Goal: Transaction & Acquisition: Purchase product/service

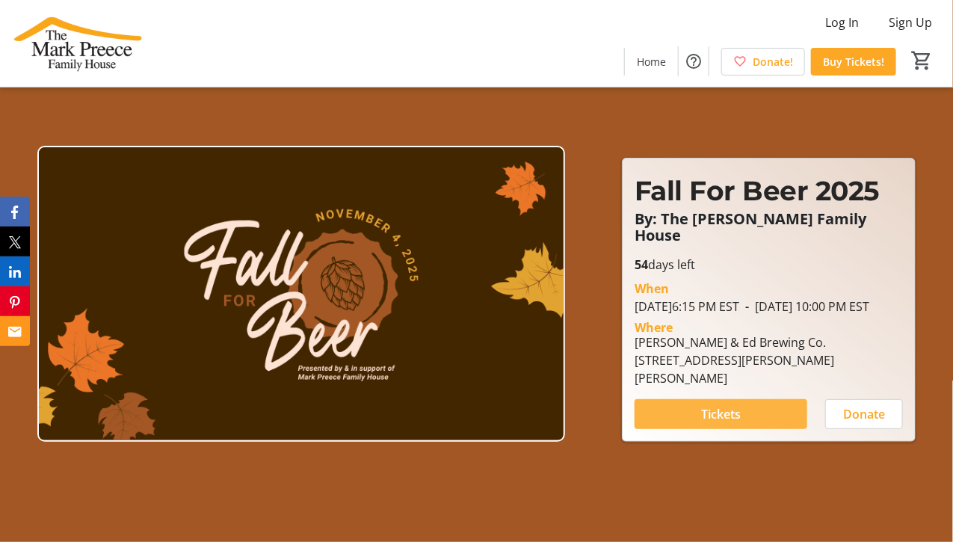
click at [758, 405] on span at bounding box center [721, 414] width 173 height 36
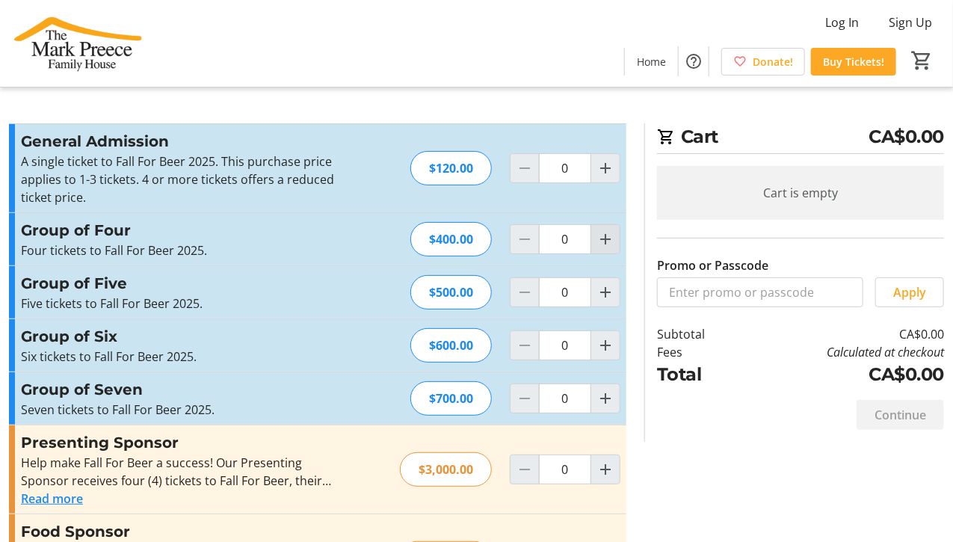
click at [605, 240] on mat-icon "Increment by one" at bounding box center [605, 239] width 18 height 18
type input "1"
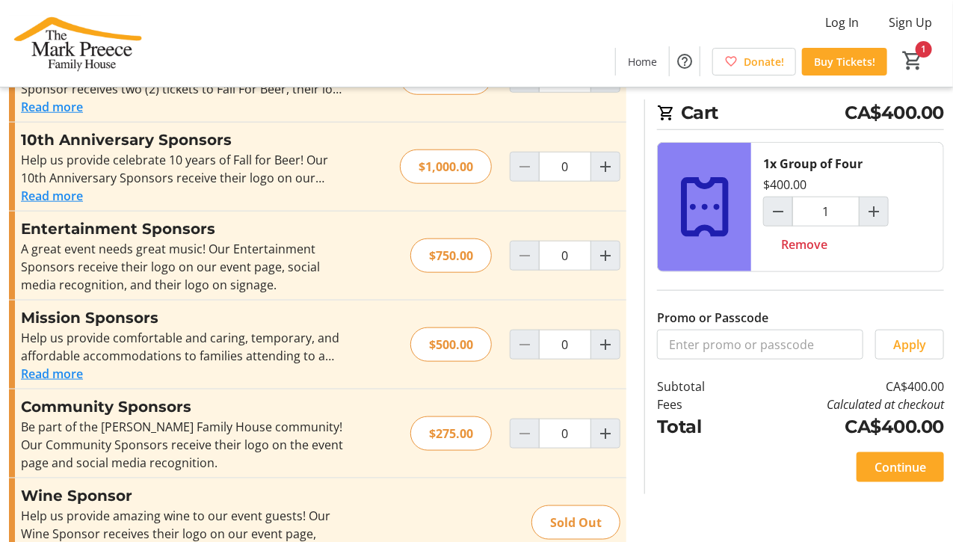
scroll to position [486, 0]
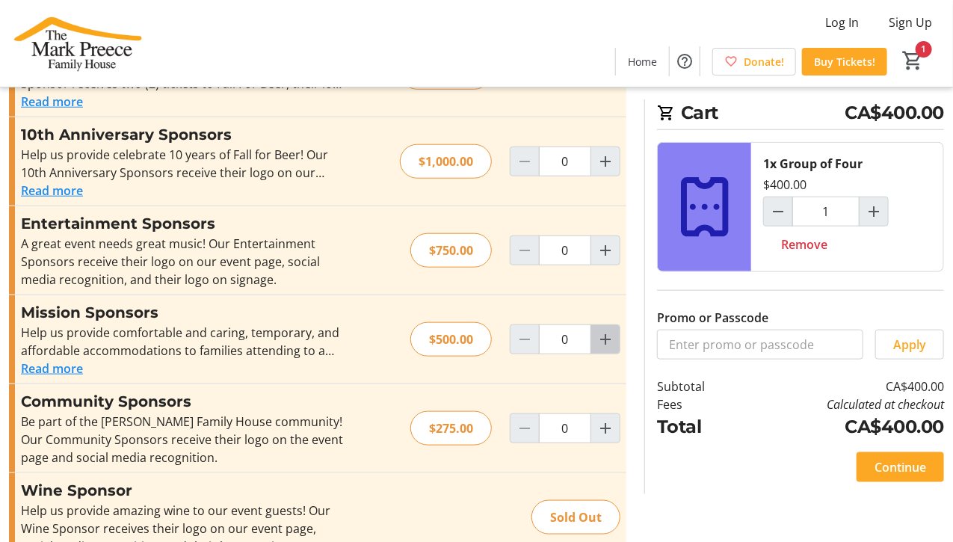
click at [608, 334] on mat-icon "Increment by one" at bounding box center [605, 339] width 18 height 18
type input "1"
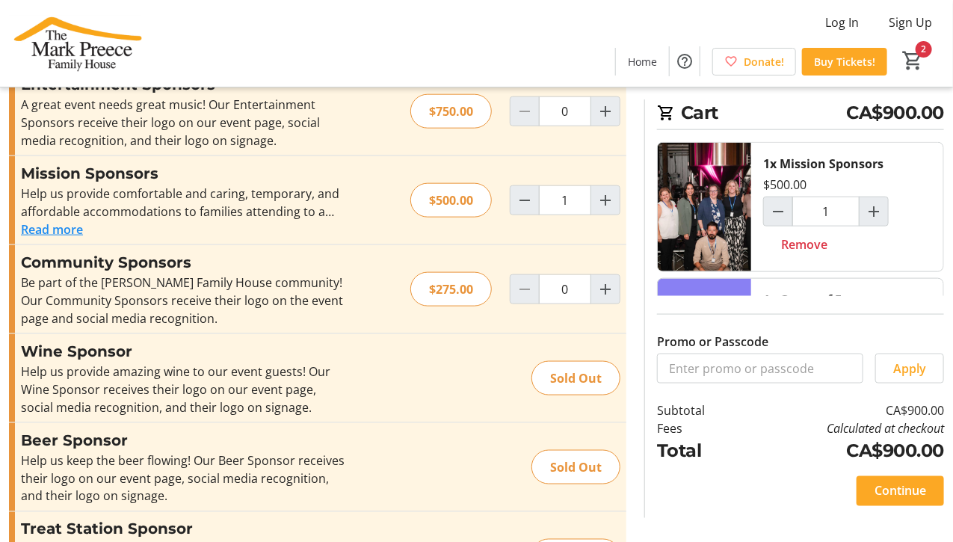
scroll to position [697, 0]
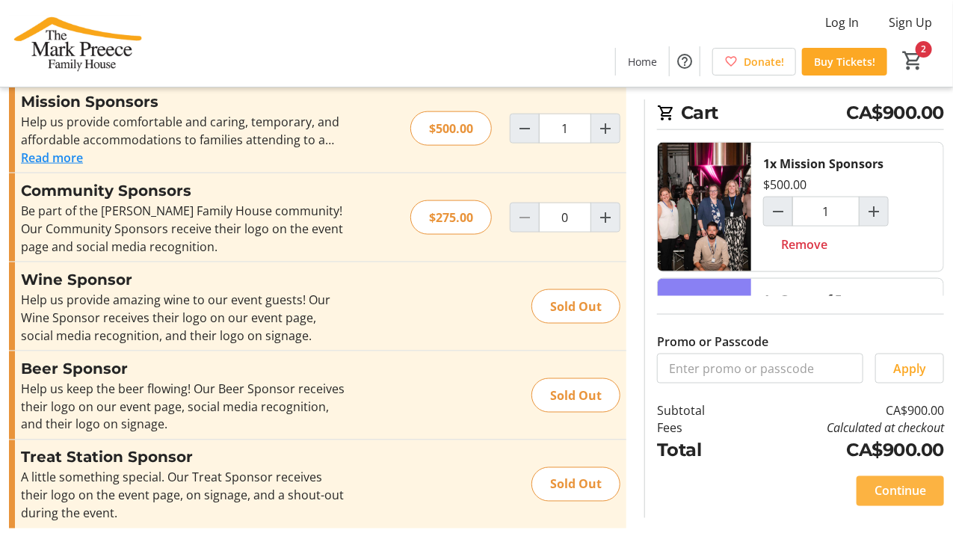
click at [907, 492] on span "Continue" at bounding box center [900, 491] width 52 height 18
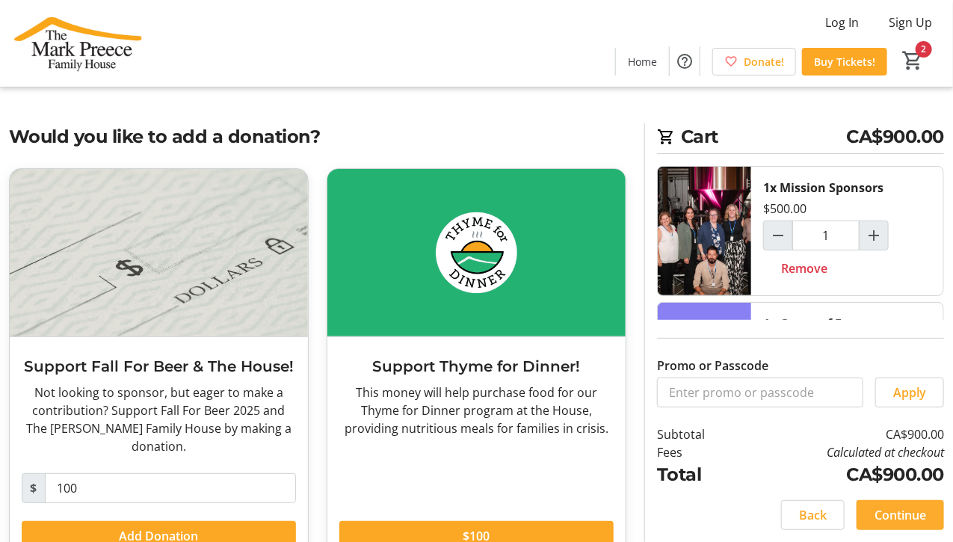
click at [895, 519] on span "Continue" at bounding box center [900, 515] width 52 height 18
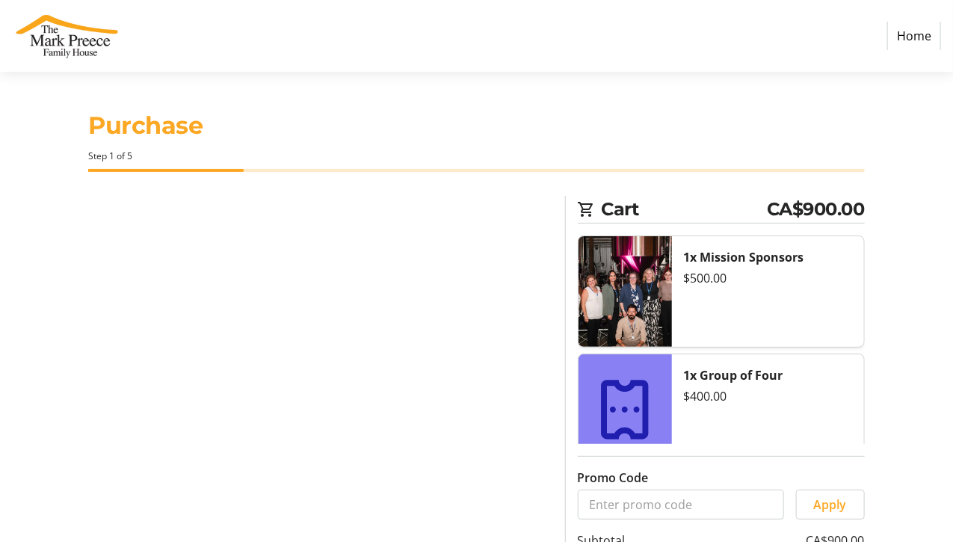
select select "CA"
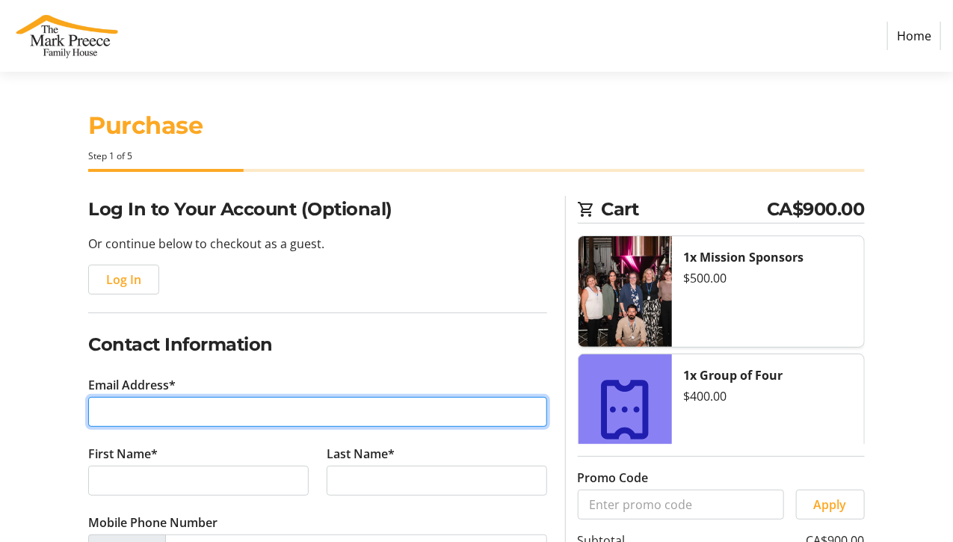
click at [179, 406] on input "Email Address*" at bounding box center [317, 412] width 459 height 30
type input "[EMAIL_ADDRESS][DOMAIN_NAME]"
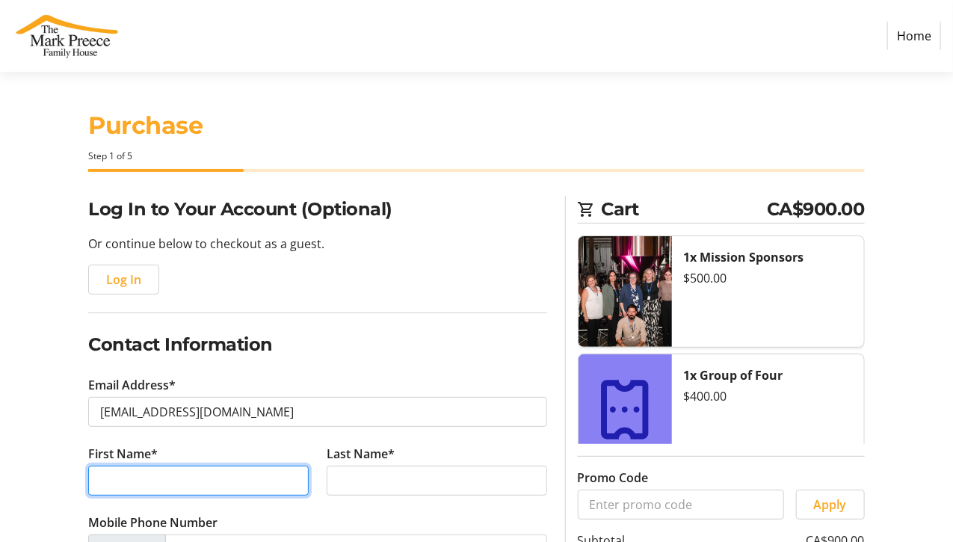
type input "Juanita"
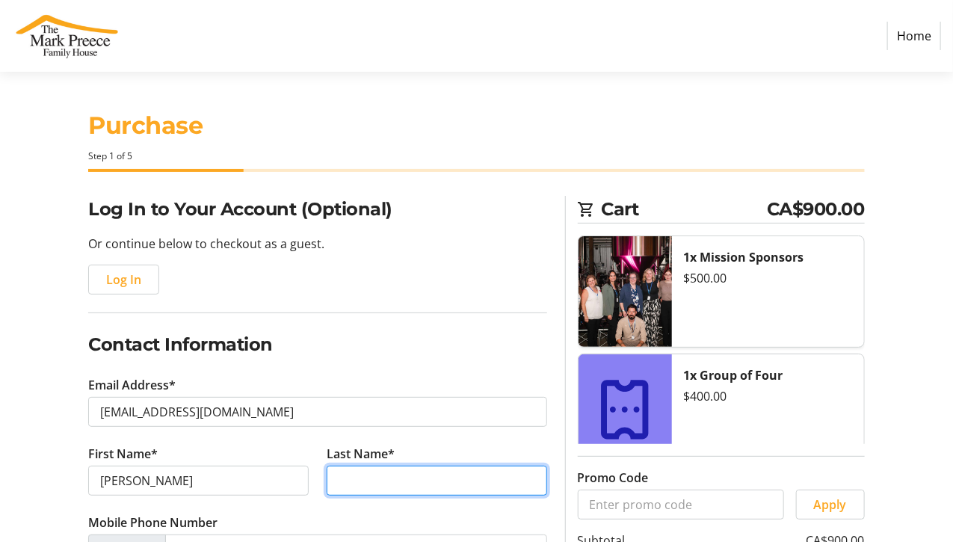
type input "Gledhill"
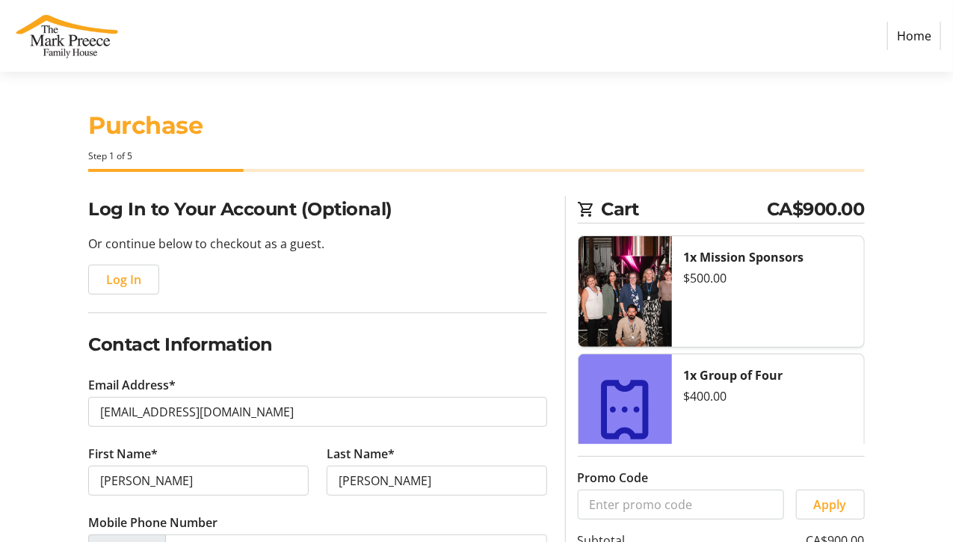
type input "MCC Group Inc."
type input "23 Donlea Drive"
type input "Hamilton"
select select "ON"
type input "L8T 1K5"
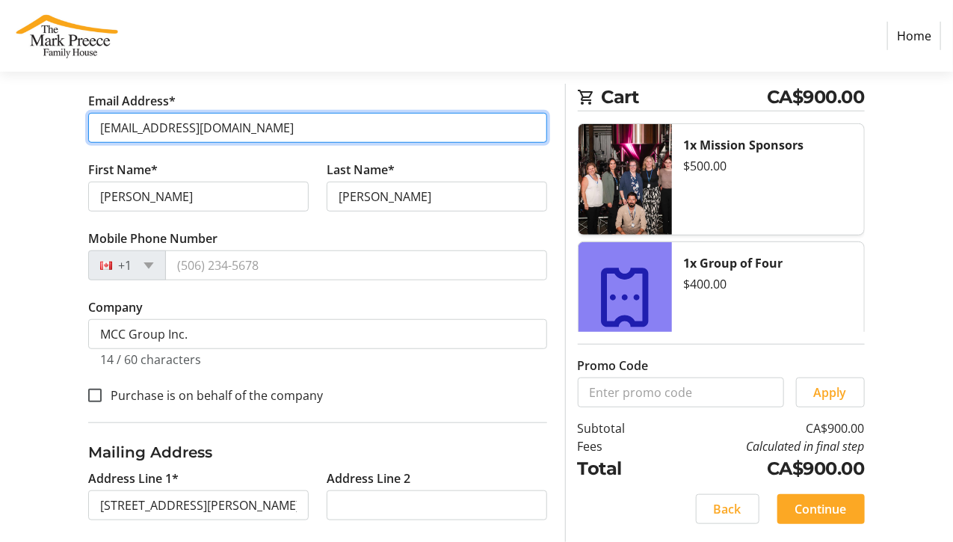
scroll to position [303, 0]
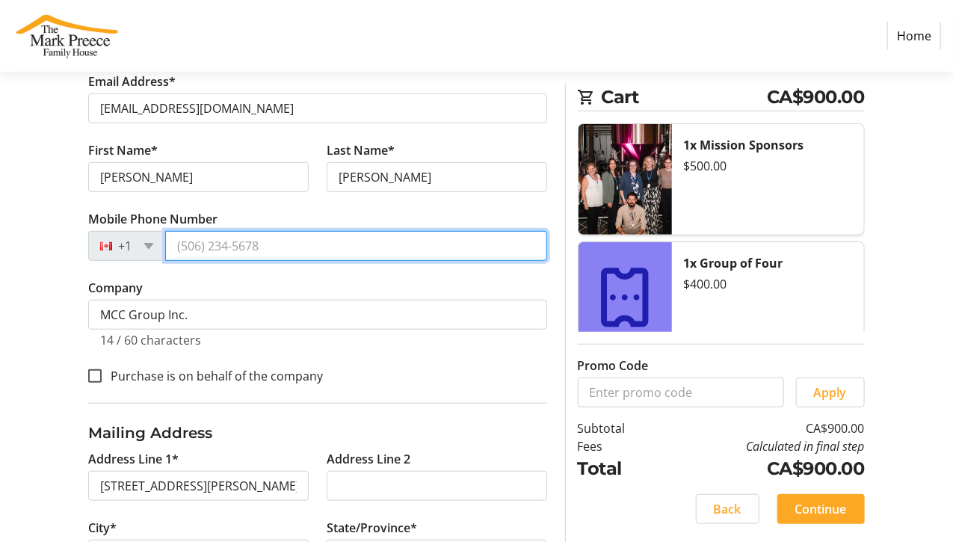
click at [202, 243] on input "Mobile Phone Number" at bounding box center [356, 246] width 382 height 30
click at [176, 241] on input "Mobile Phone Number" at bounding box center [356, 246] width 382 height 30
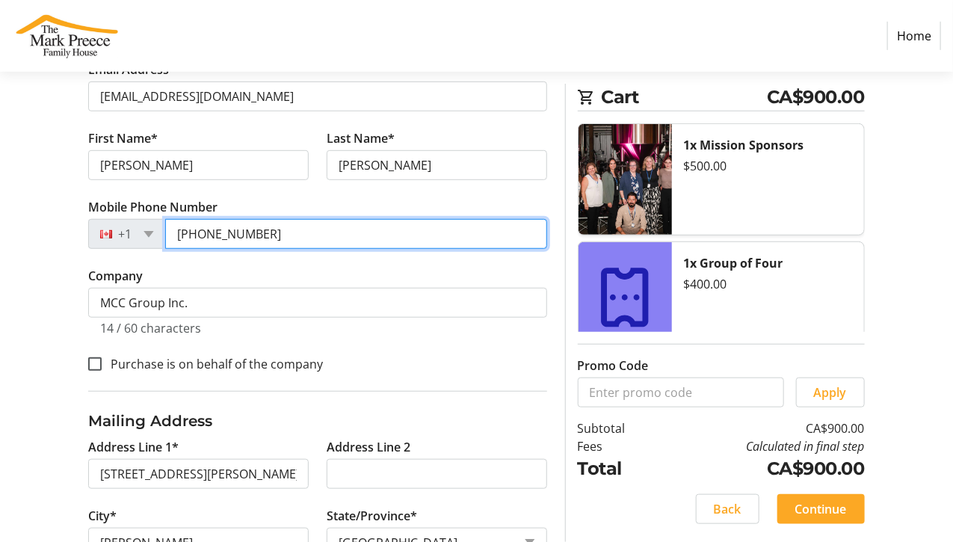
scroll to position [324, 0]
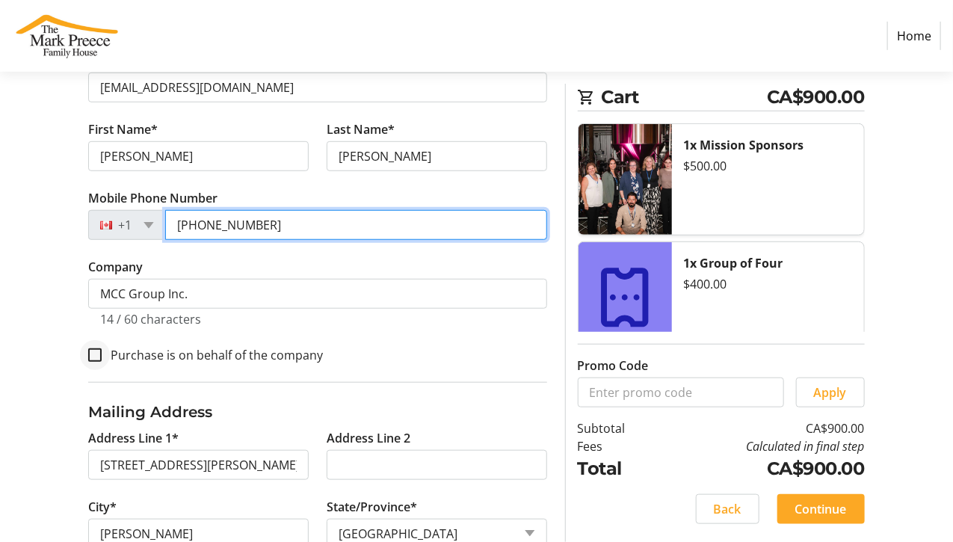
type input "[PHONE_NUMBER]"
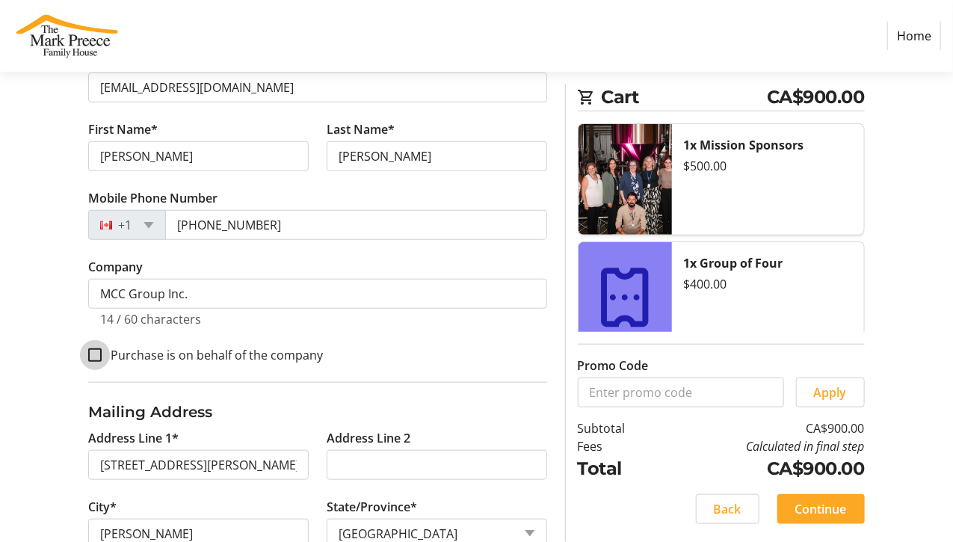
click at [101, 351] on input "Purchase is on behalf of the company" at bounding box center [94, 354] width 13 height 13
checkbox input "true"
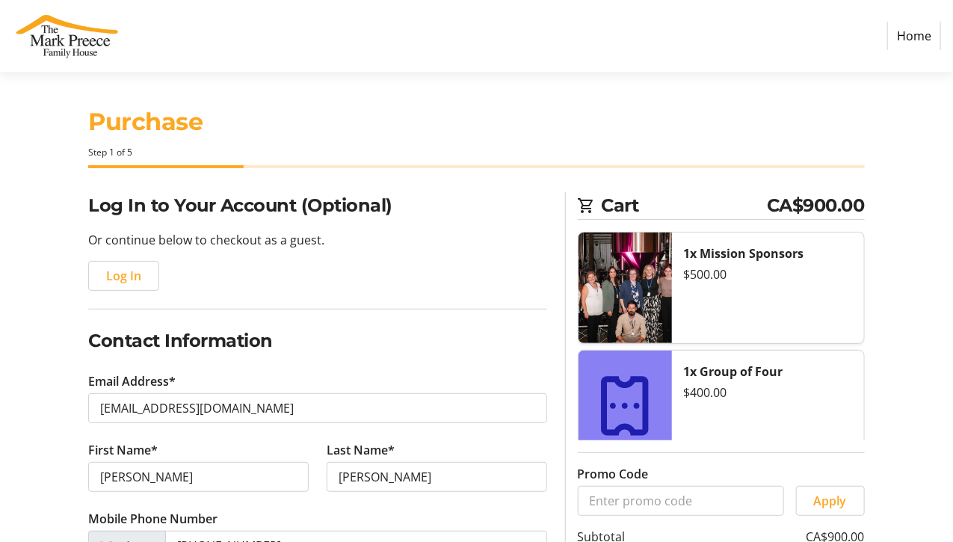
scroll to position [0, 0]
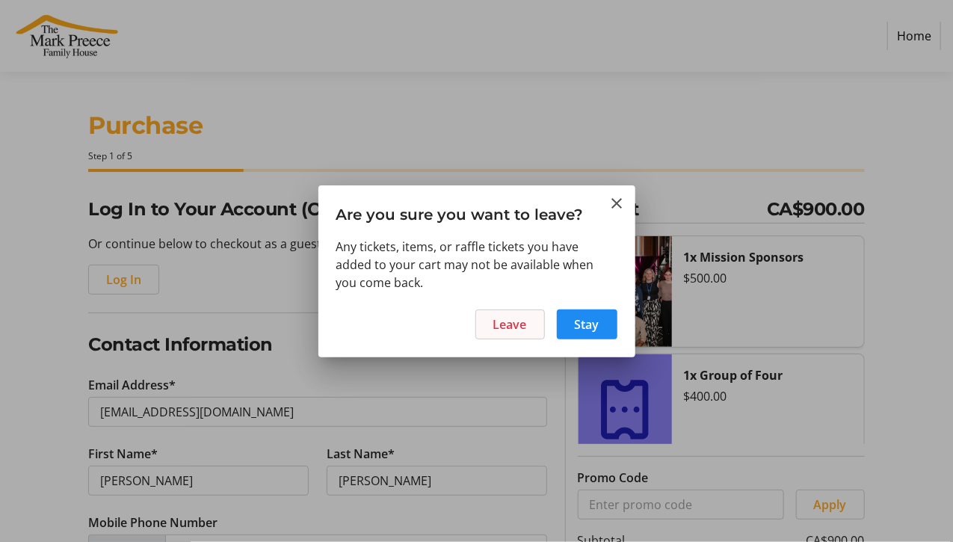
click at [513, 321] on span "Leave" at bounding box center [510, 324] width 34 height 18
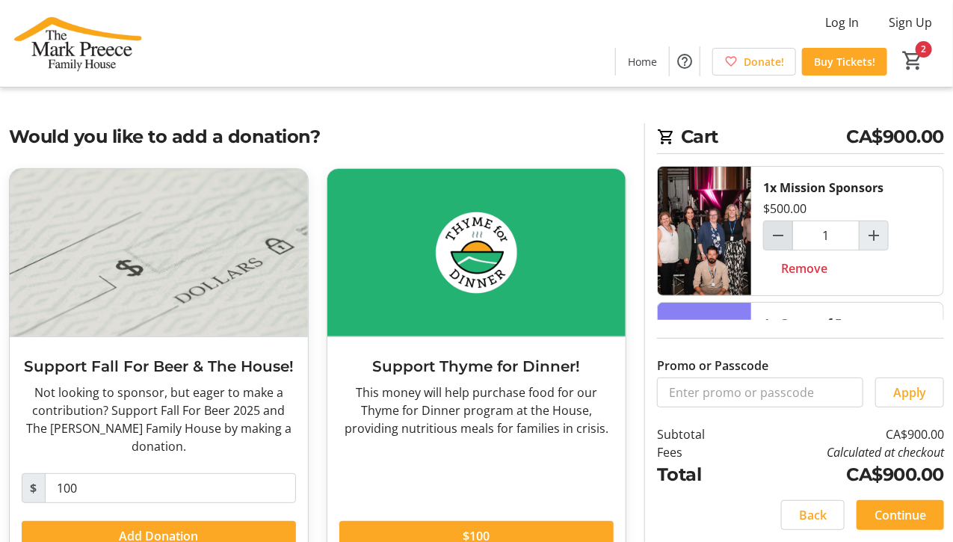
click at [779, 234] on mat-icon "Decrement by one" at bounding box center [778, 235] width 18 height 18
type input "0"
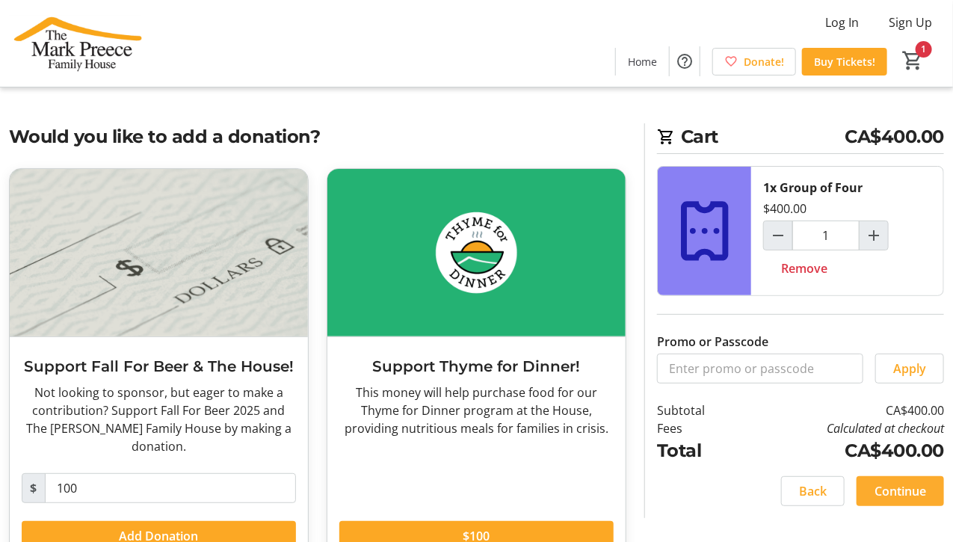
click at [901, 483] on span "Continue" at bounding box center [900, 491] width 52 height 18
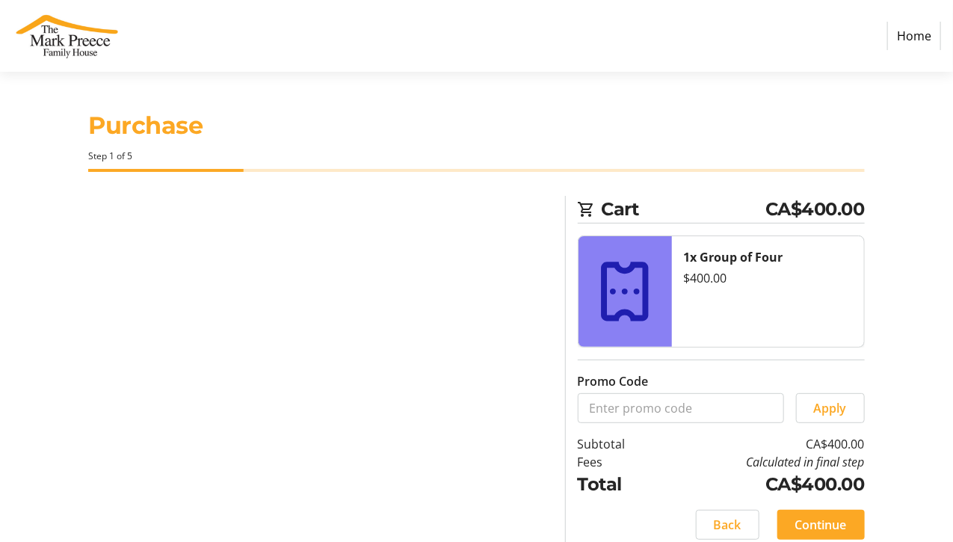
select select "CA"
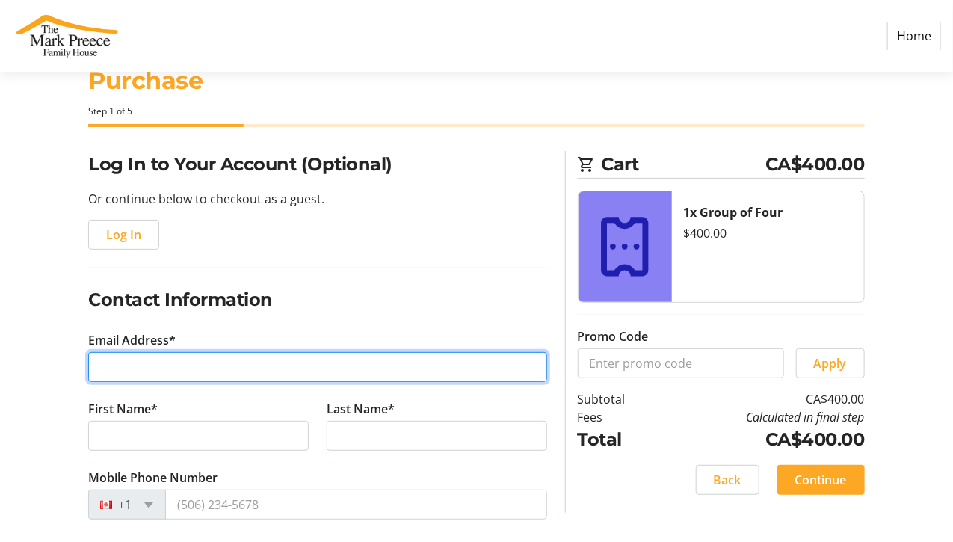
scroll to position [49, 0]
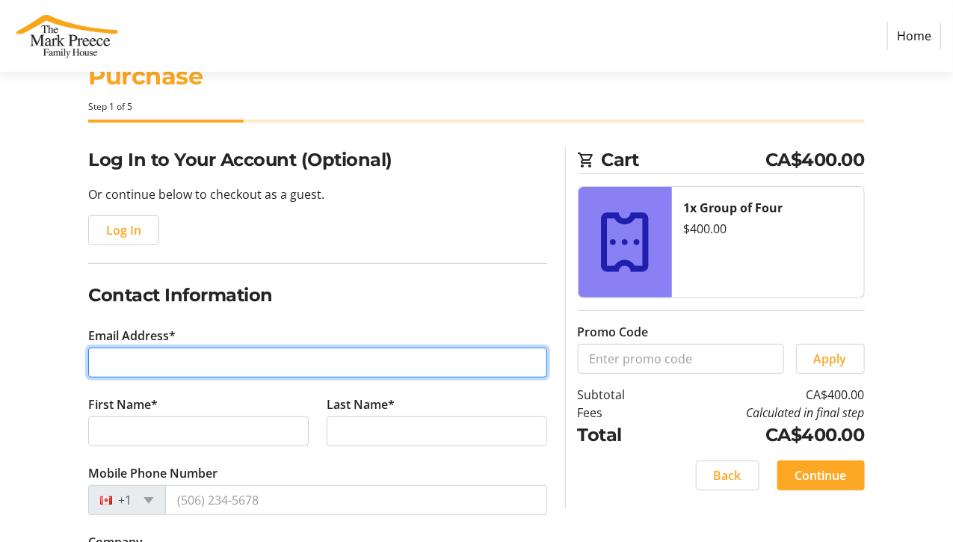
click at [117, 357] on input "Email Address*" at bounding box center [317, 363] width 459 height 30
type input "[EMAIL_ADDRESS][DOMAIN_NAME]"
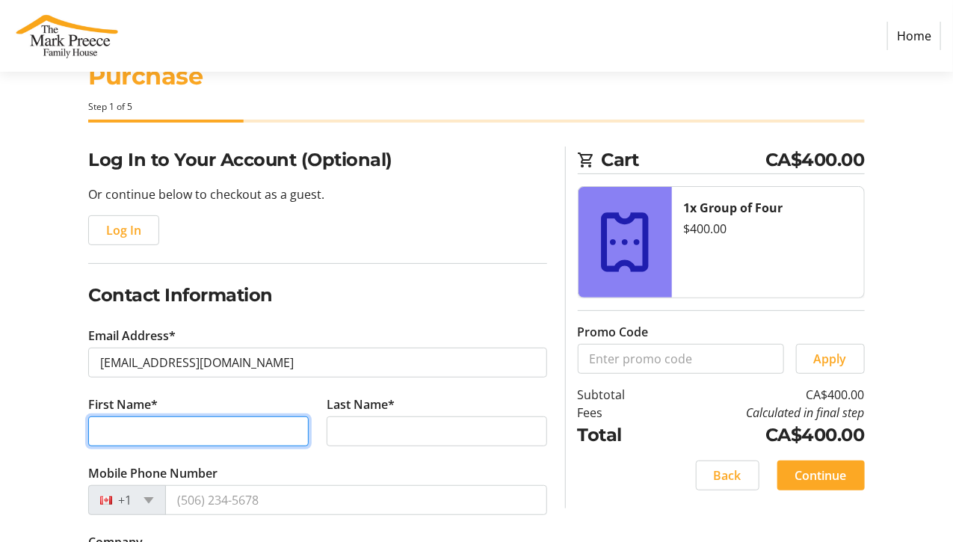
type input "Juanita"
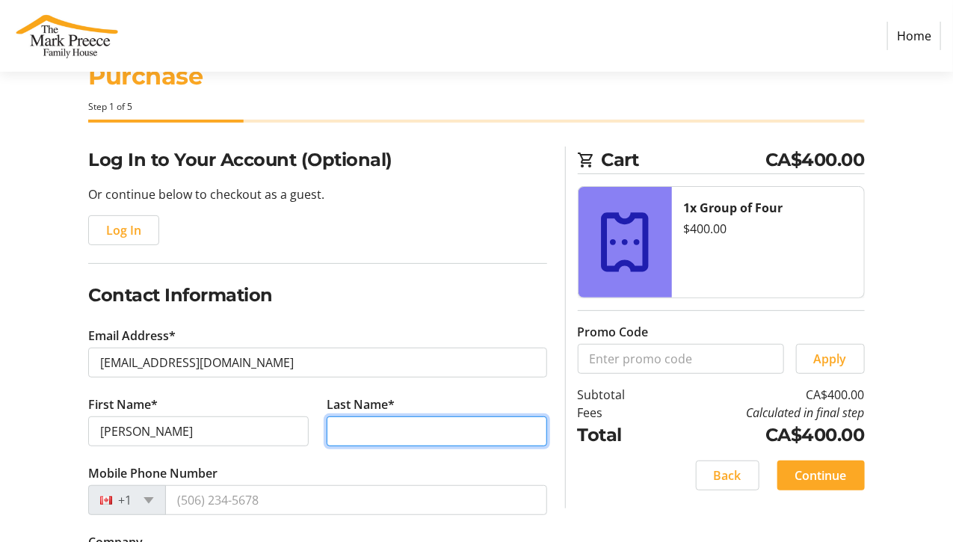
type input "Gledhill"
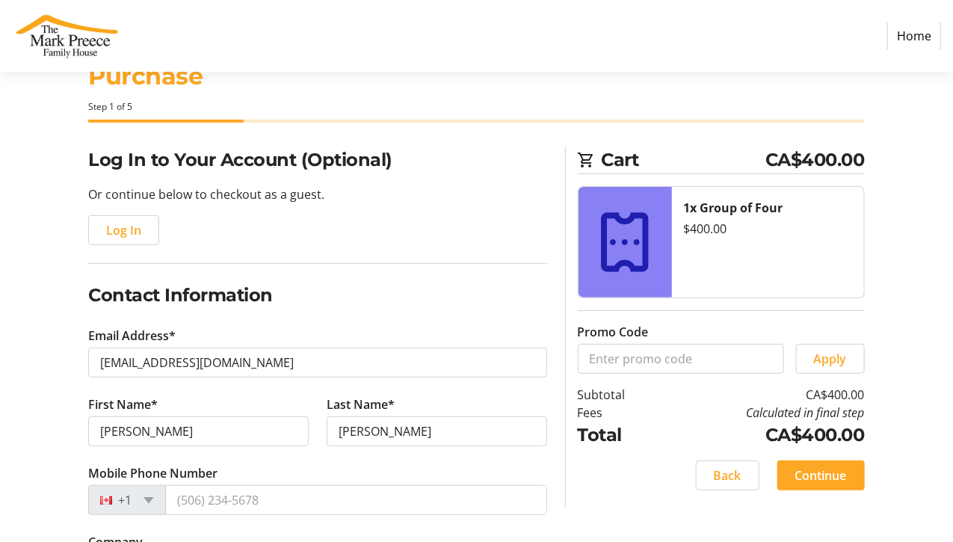
type input "MCC Group Inc."
type input "23 Donlea Drive"
type input "Hamilton"
select select "ON"
type input "L8T 1K5"
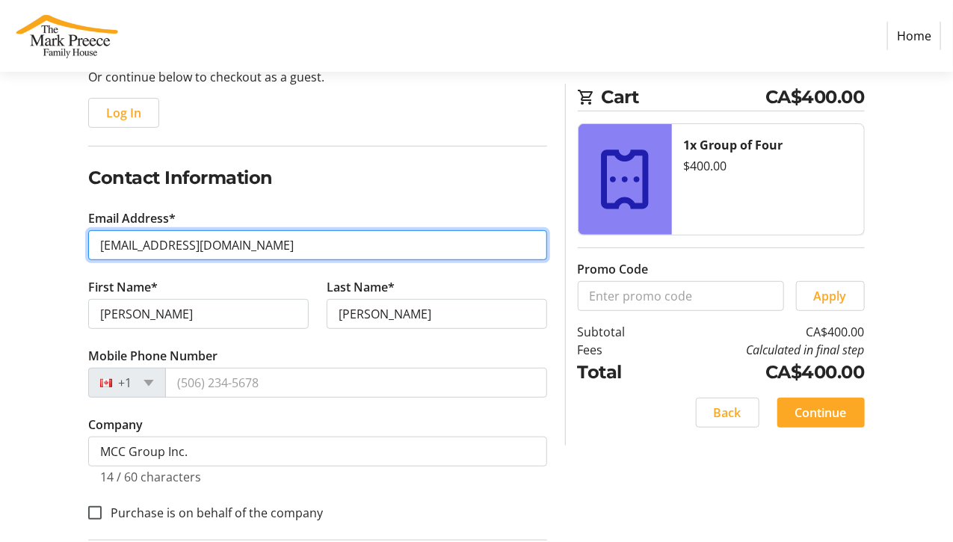
scroll to position [179, 0]
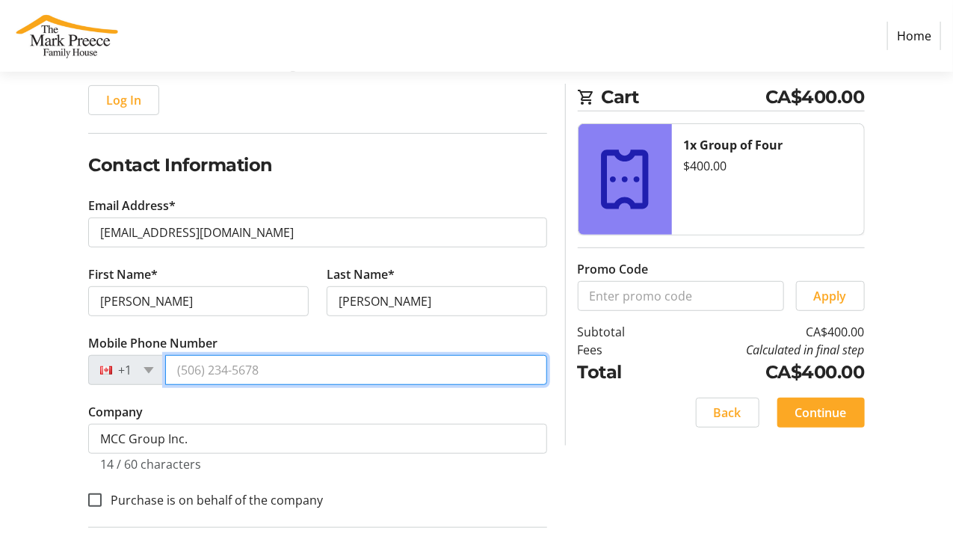
click at [185, 365] on input "Mobile Phone Number" at bounding box center [356, 370] width 382 height 30
type input "[PHONE_NUMBER]"
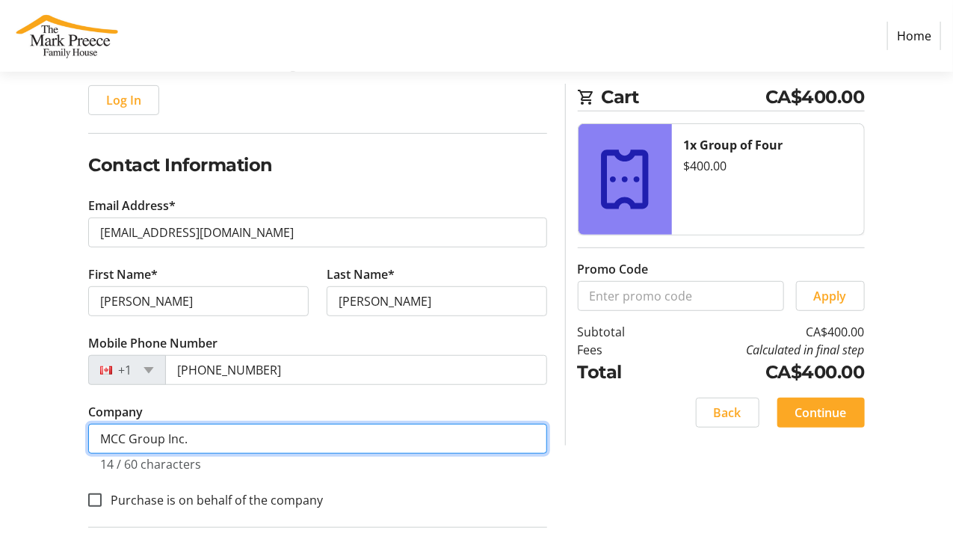
drag, startPoint x: 205, startPoint y: 432, endPoint x: 51, endPoint y: 439, distance: 154.1
click at [51, 439] on div "Log In to Your Account (Optional) Or continue below to checkout as a guest. Log…" at bounding box center [476, 407] width 953 height 782
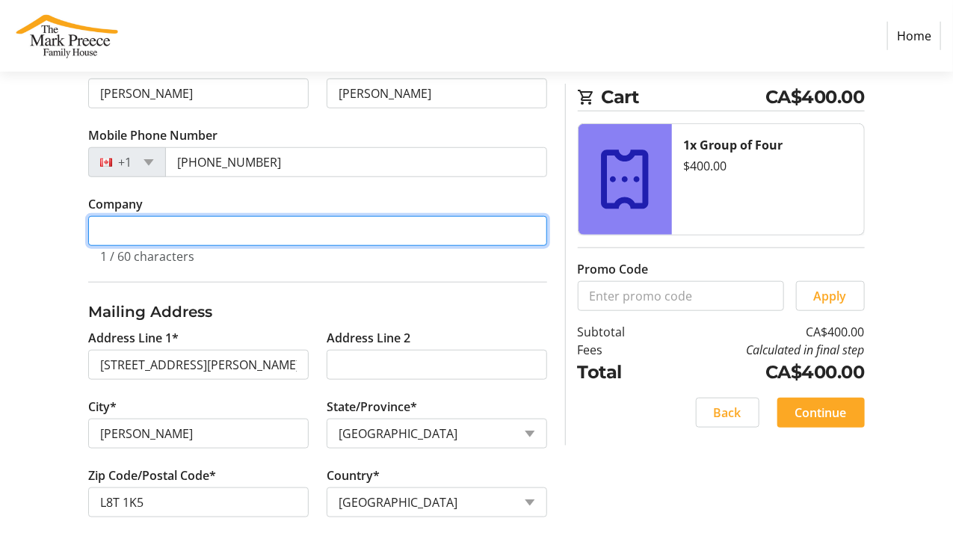
scroll to position [393, 0]
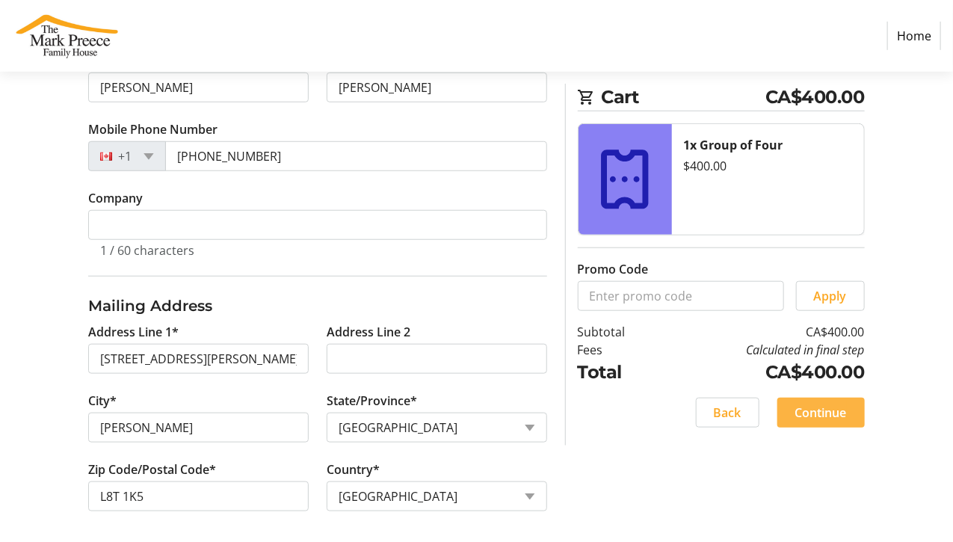
click at [826, 413] on span "Continue" at bounding box center [821, 413] width 52 height 18
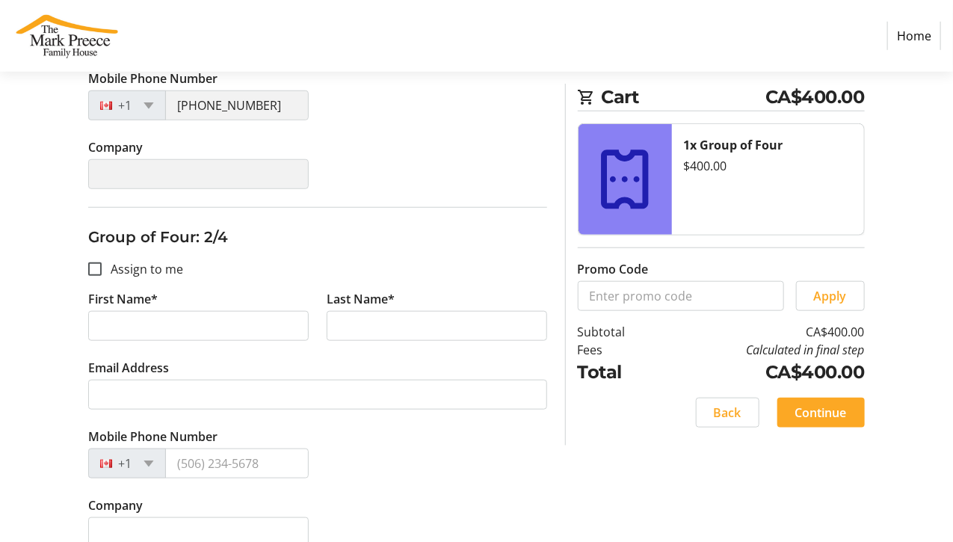
scroll to position [431, 0]
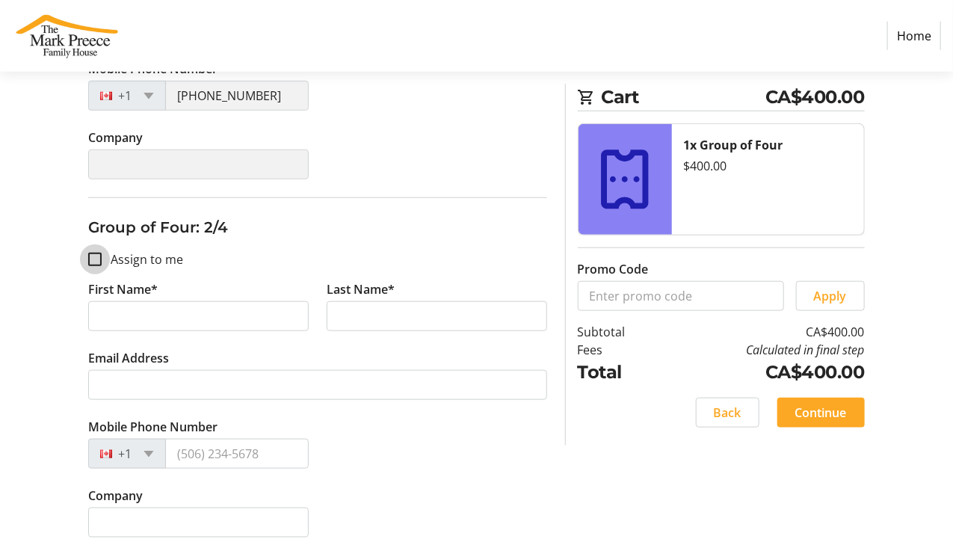
click at [96, 255] on input "Assign to me" at bounding box center [94, 259] width 13 height 13
checkbox input "true"
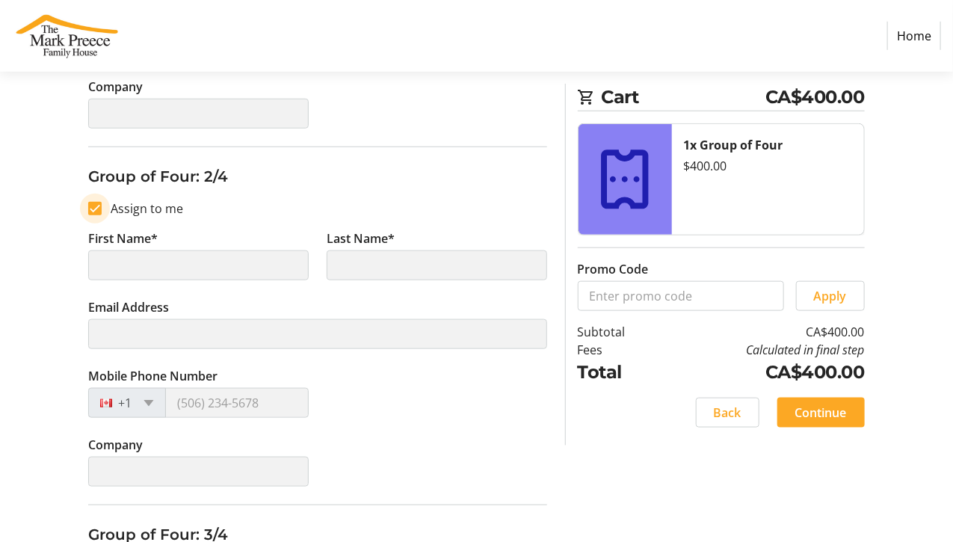
type input "Juanita"
type input "Gledhill"
type input "[EMAIL_ADDRESS][DOMAIN_NAME]"
type input "[PHONE_NUMBER]"
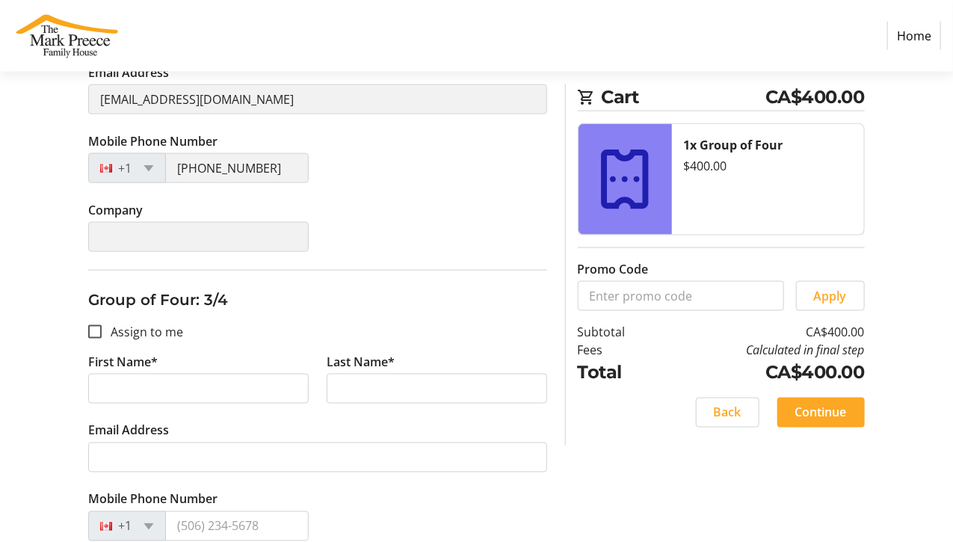
scroll to position [735, 0]
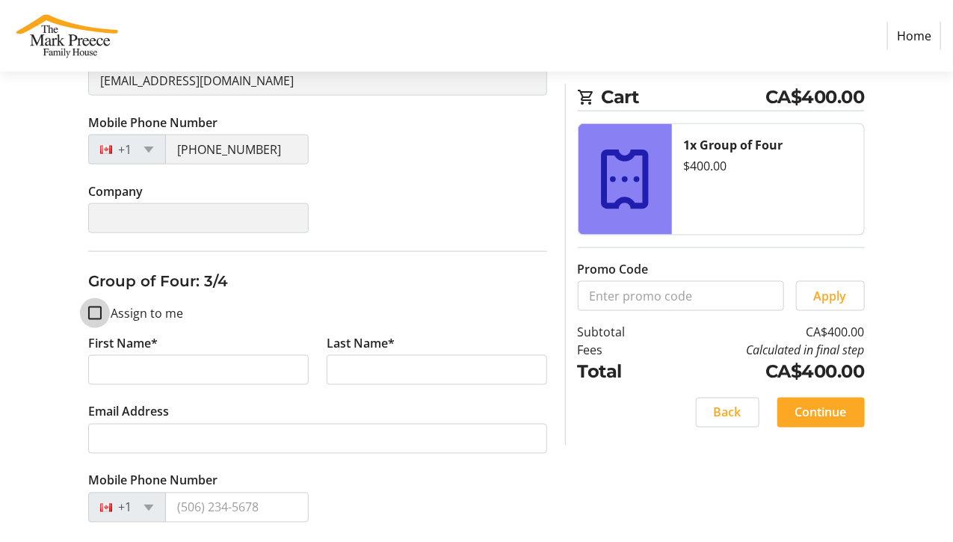
click at [99, 306] on input "Assign to me" at bounding box center [94, 312] width 13 height 13
checkbox input "true"
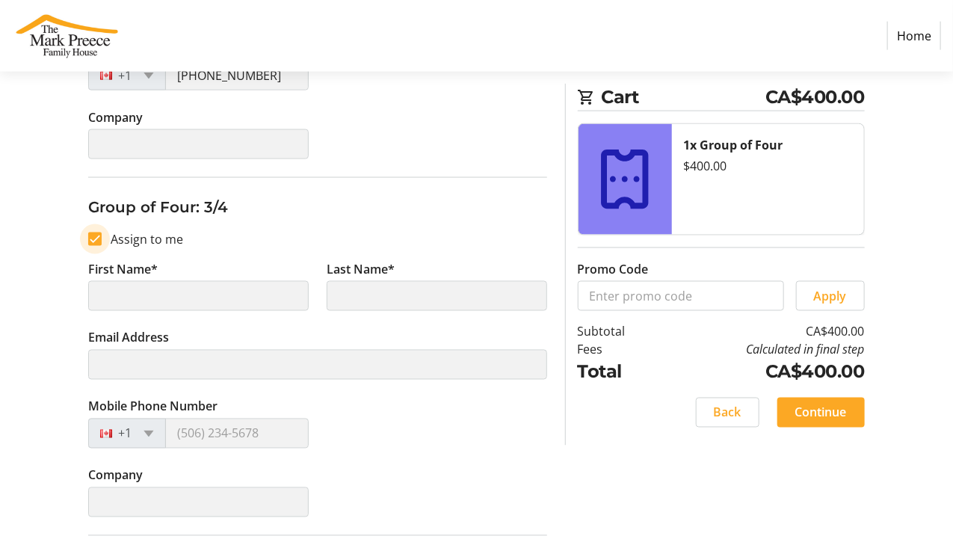
scroll to position [901, 0]
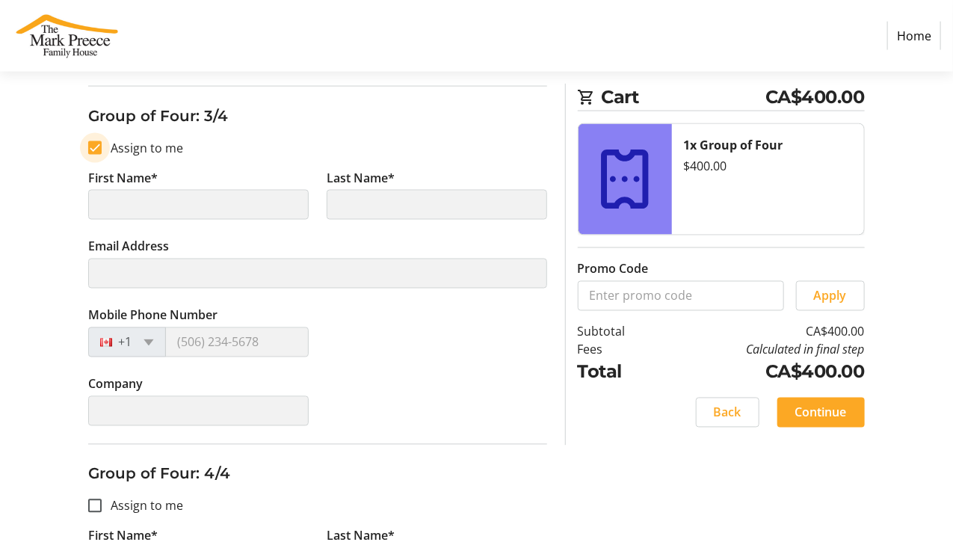
type input "Juanita"
type input "Gledhill"
type input "[EMAIL_ADDRESS][DOMAIN_NAME]"
type input "[PHONE_NUMBER]"
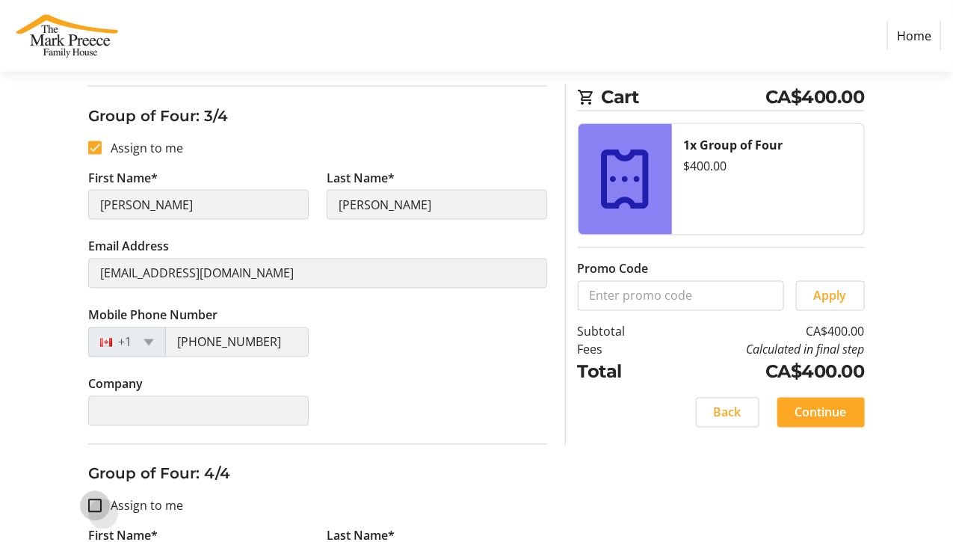
click at [96, 499] on input "Assign to me" at bounding box center [94, 505] width 13 height 13
checkbox input "true"
type input "Juanita"
type input "Gledhill"
type input "[EMAIL_ADDRESS][DOMAIN_NAME]"
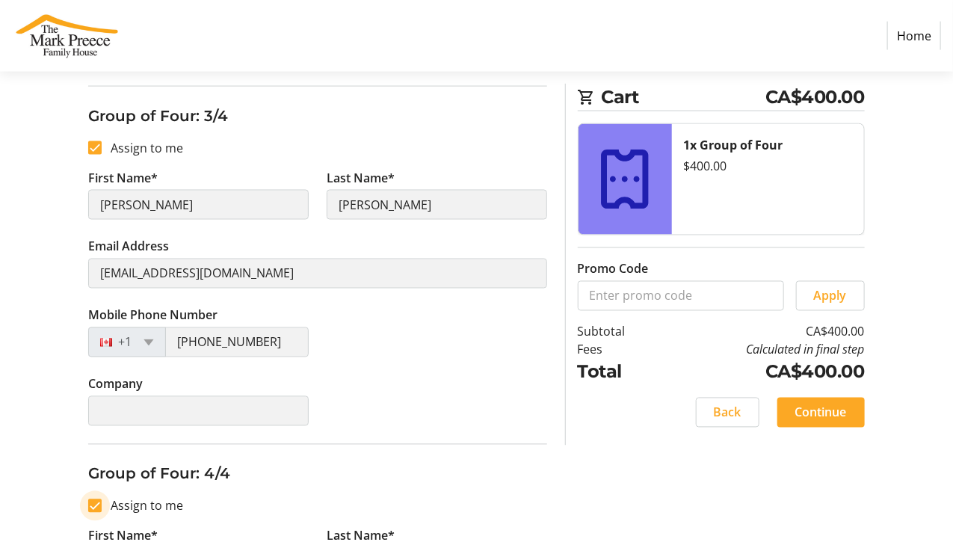
type input "[PHONE_NUMBER]"
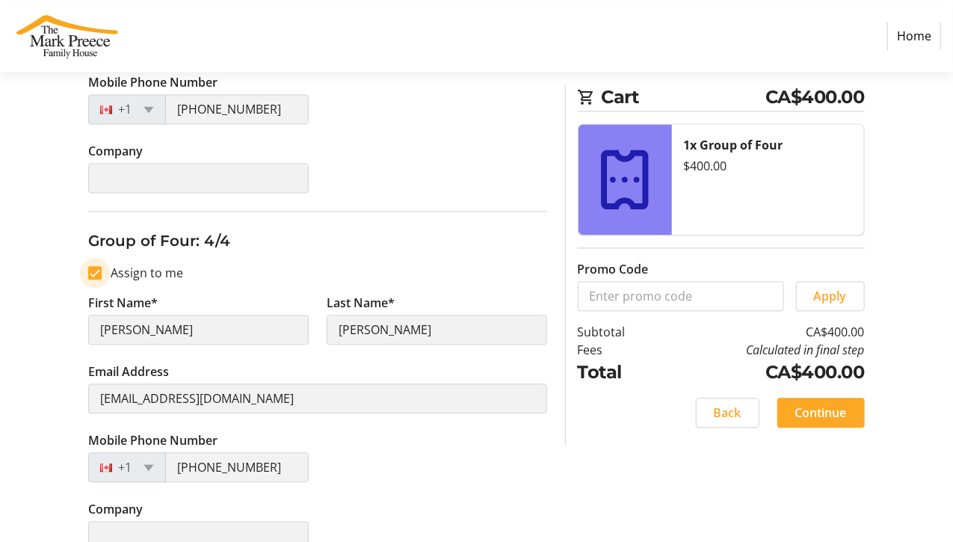
scroll to position [1152, 0]
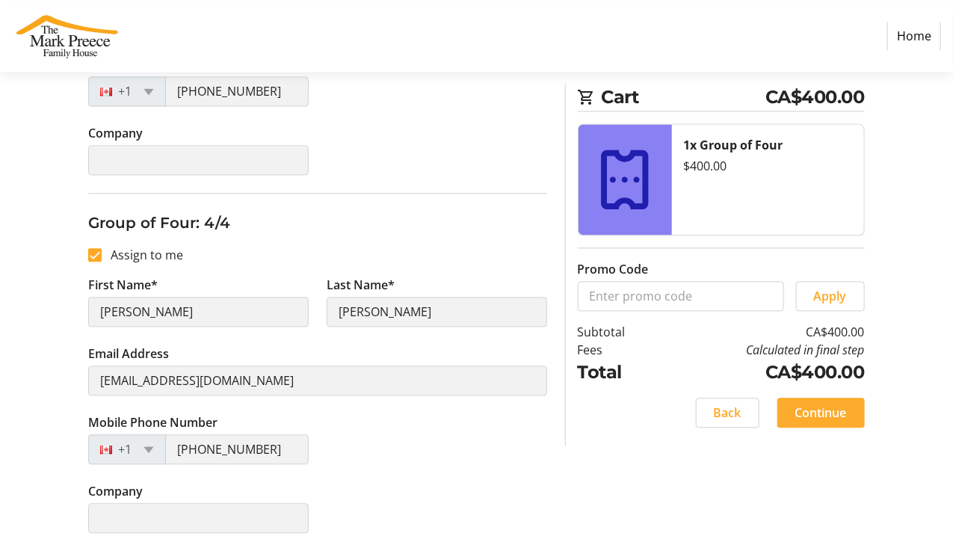
click at [829, 404] on span "Continue" at bounding box center [821, 413] width 52 height 18
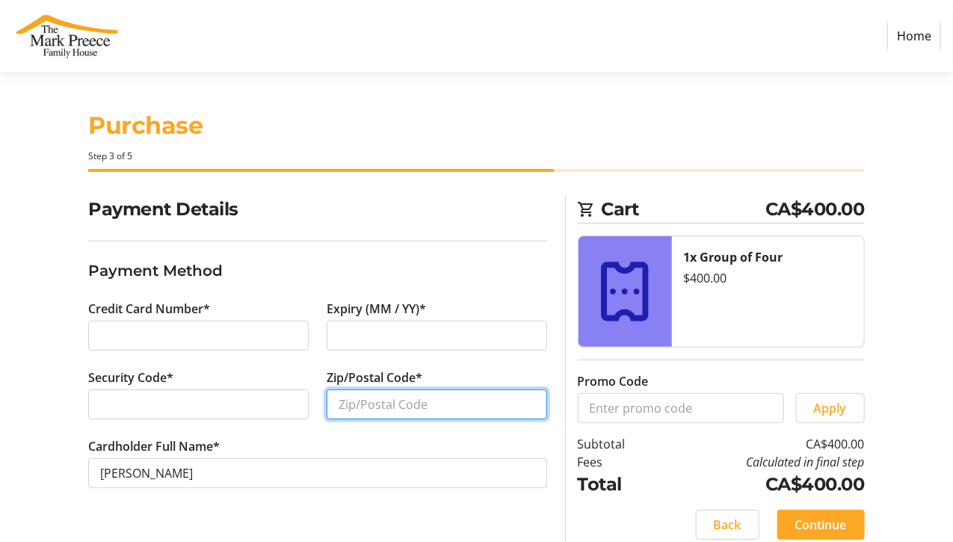
click at [360, 402] on input "Zip/Postal Code*" at bounding box center [437, 404] width 220 height 30
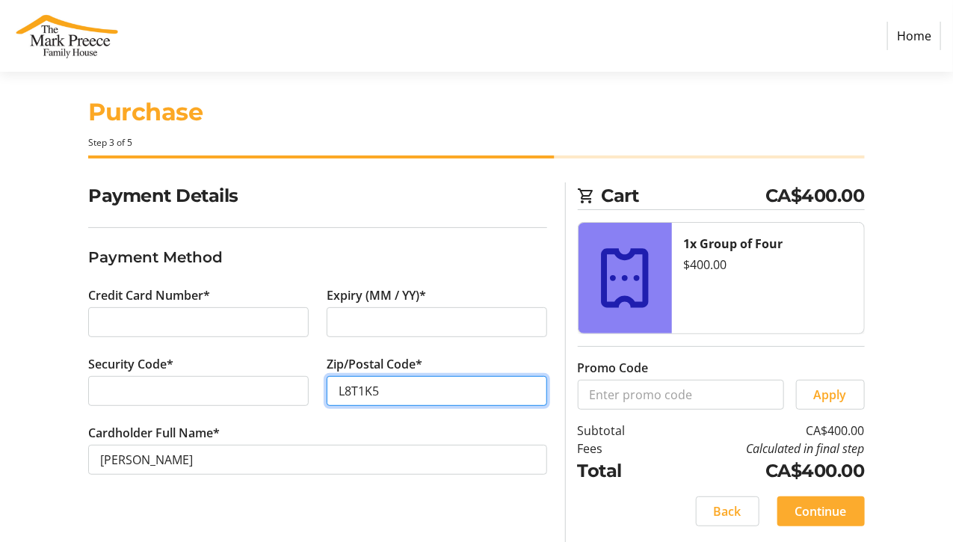
type input "L8T1K5"
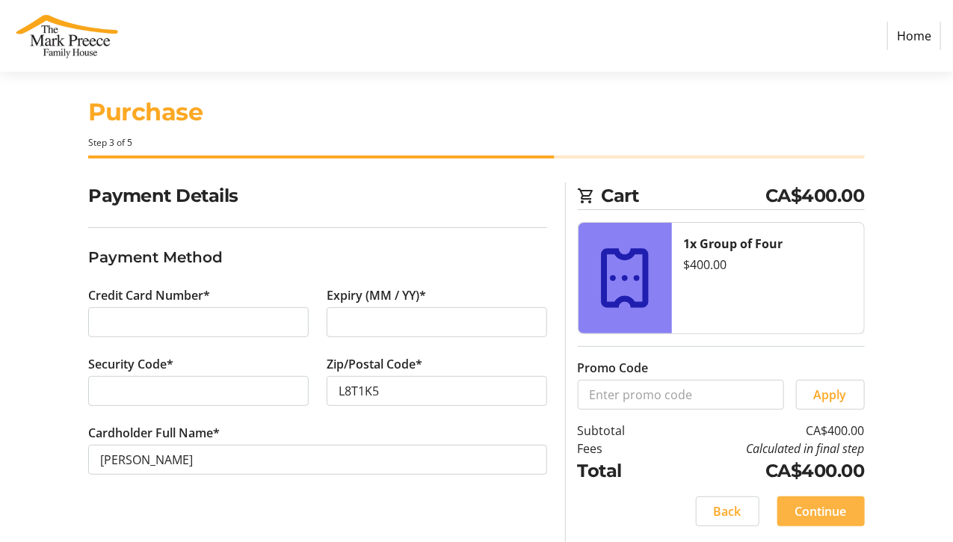
click at [826, 507] on span "Continue" at bounding box center [821, 511] width 52 height 18
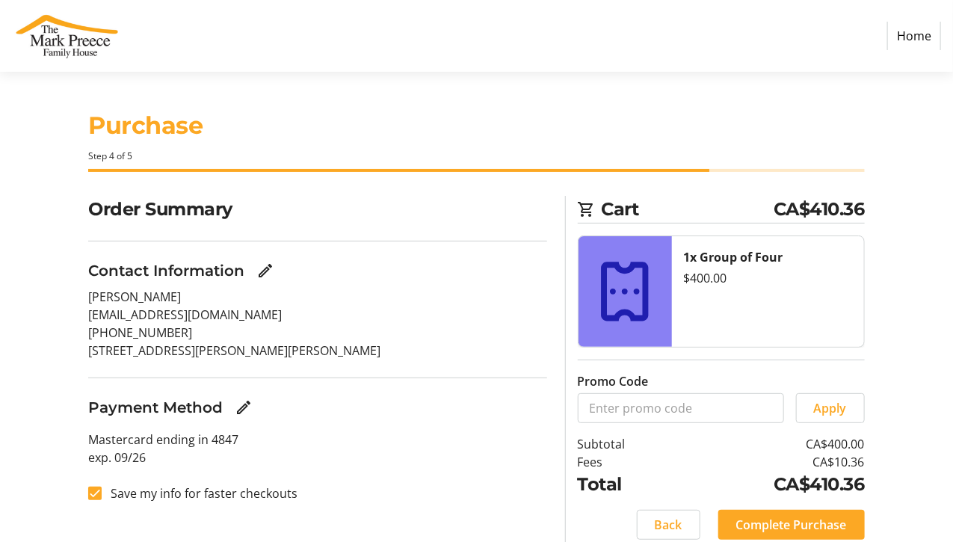
scroll to position [52, 0]
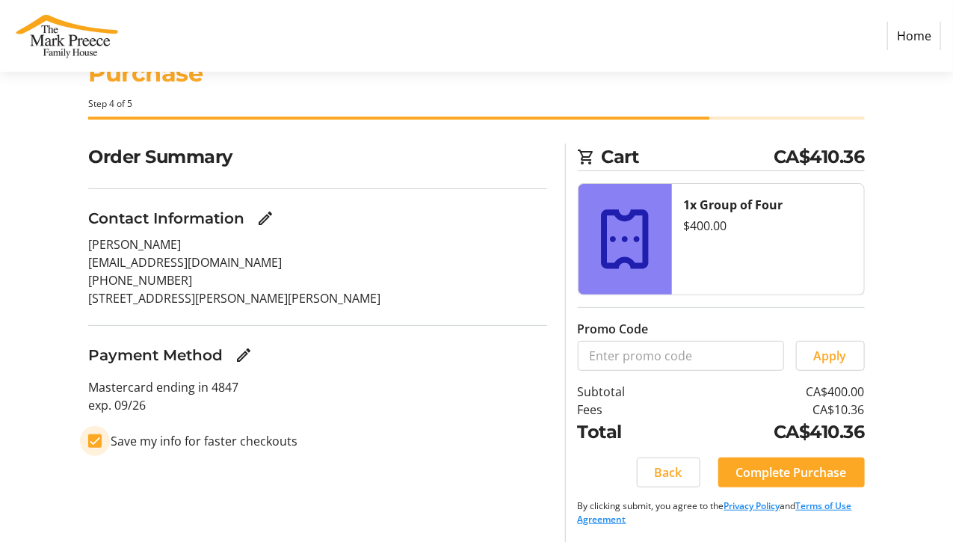
click at [96, 441] on input "Save my info for faster checkouts" at bounding box center [94, 440] width 13 height 13
checkbox input "false"
click at [824, 469] on span "Complete Purchase" at bounding box center [791, 472] width 111 height 18
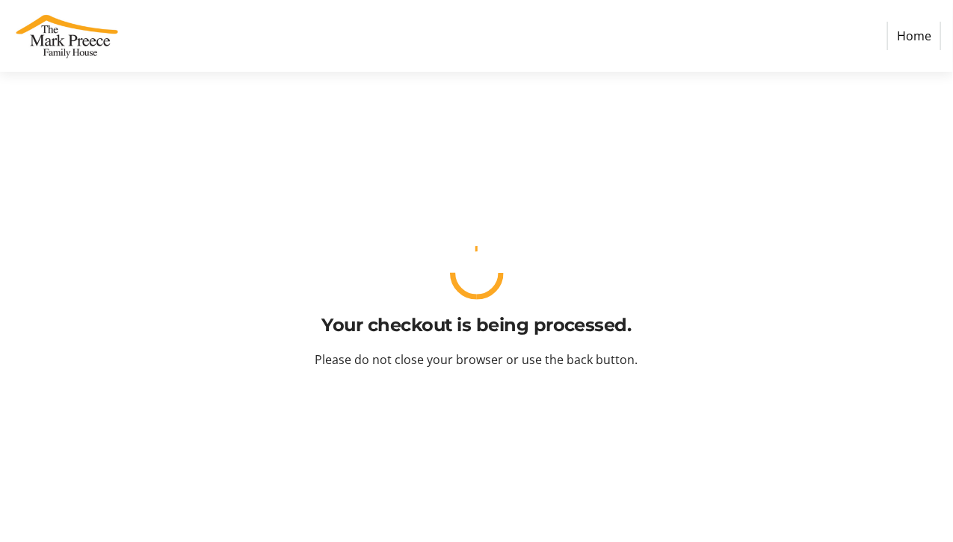
scroll to position [0, 0]
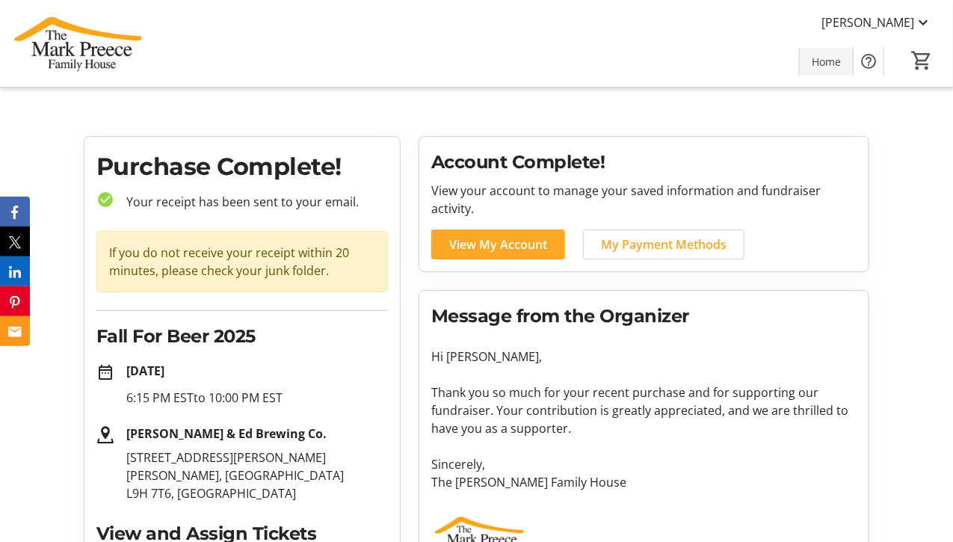
click at [844, 63] on span at bounding box center [826, 61] width 53 height 36
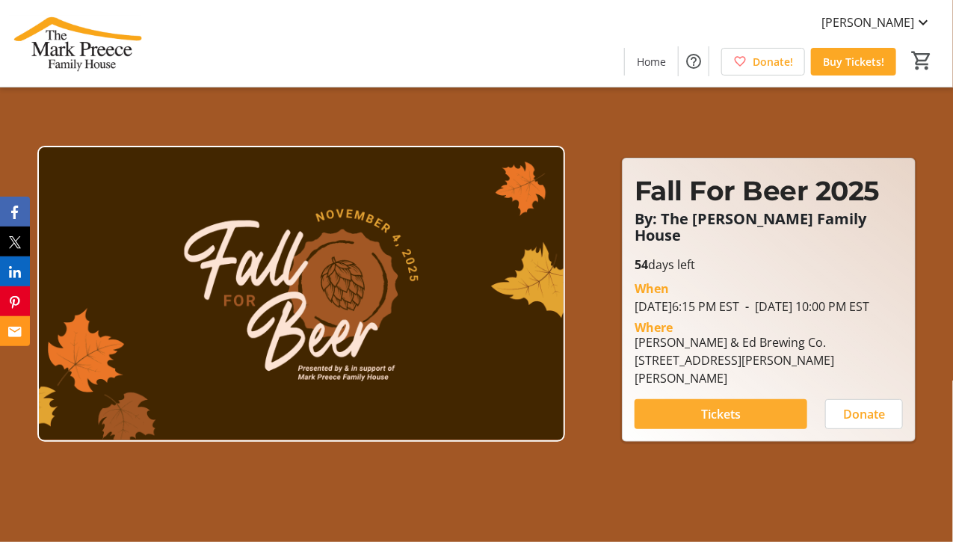
click at [756, 407] on span at bounding box center [721, 414] width 173 height 36
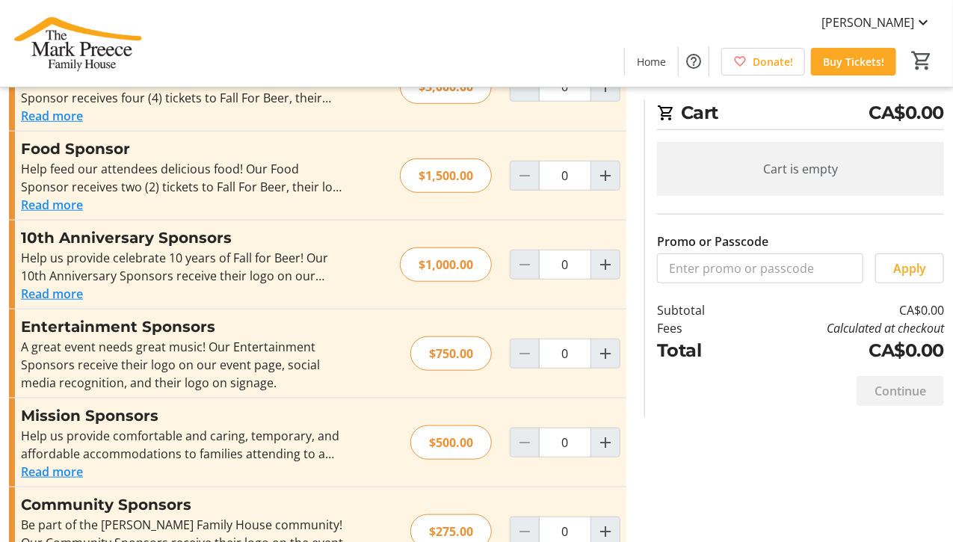
scroll to position [384, 0]
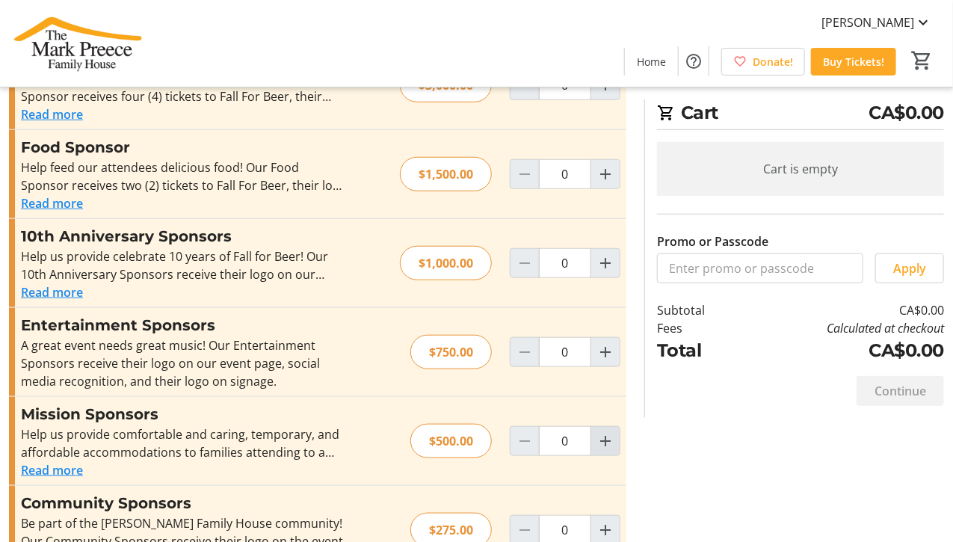
click at [611, 441] on mat-icon "Increment by one" at bounding box center [605, 441] width 18 height 18
type input "1"
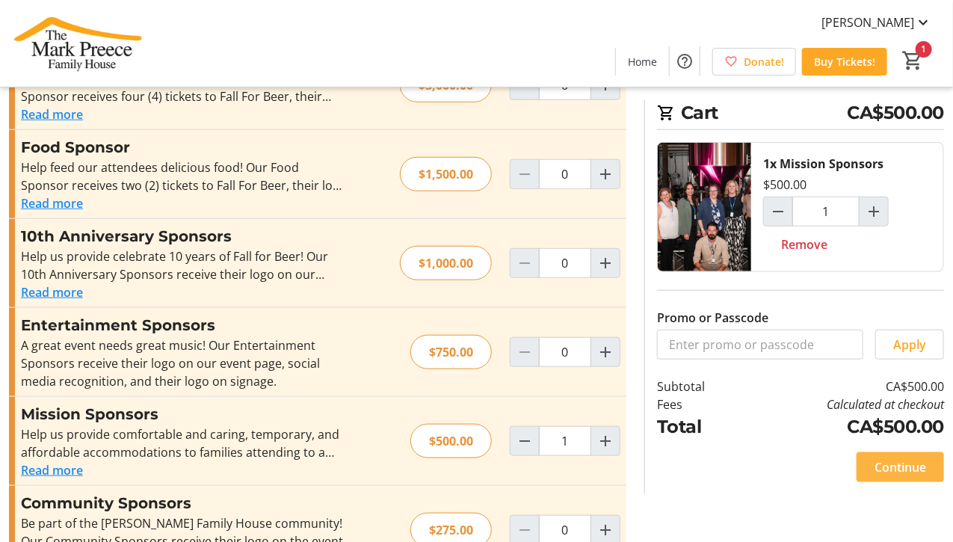
click at [921, 464] on span "Continue" at bounding box center [900, 467] width 52 height 18
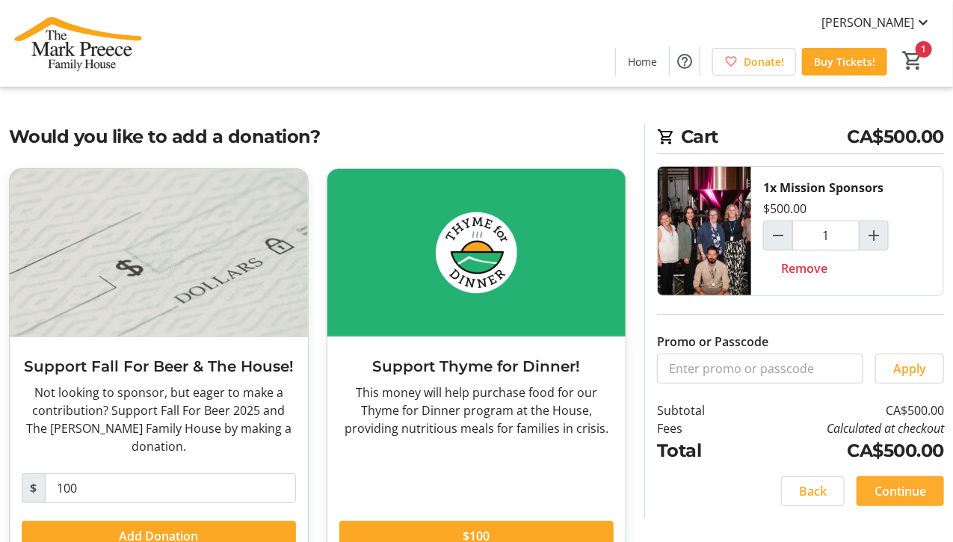
click at [911, 487] on span "Continue" at bounding box center [900, 491] width 52 height 18
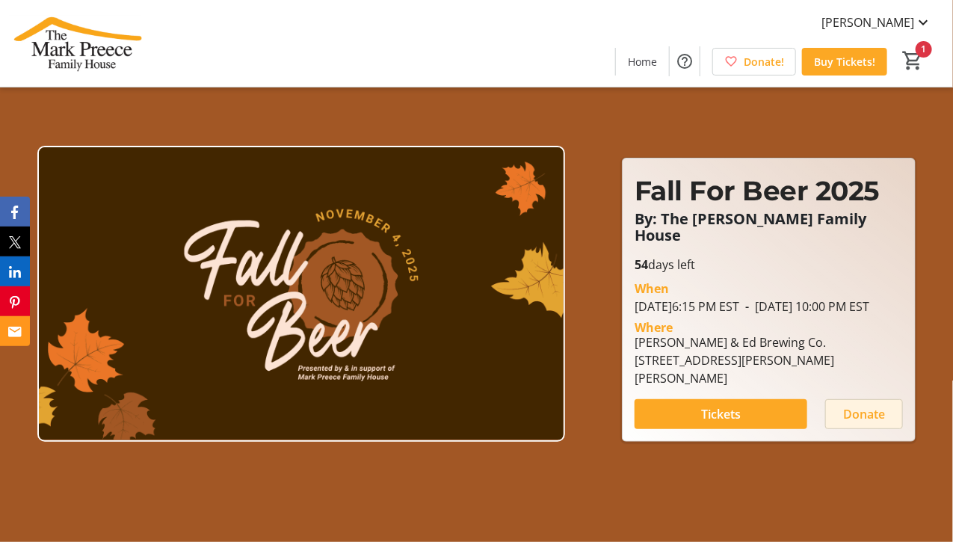
click at [868, 405] on span "Donate" at bounding box center [864, 414] width 42 height 18
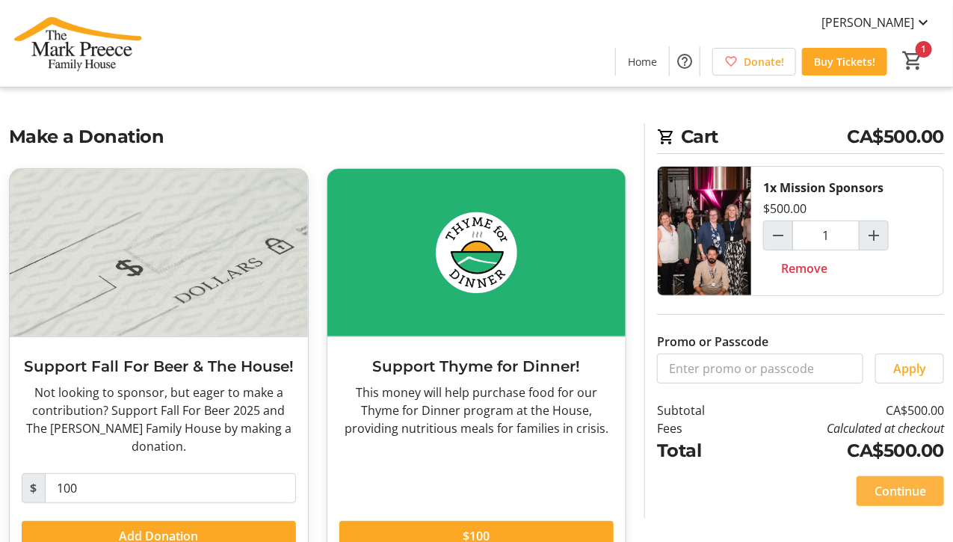
click at [916, 482] on span "Continue" at bounding box center [900, 491] width 52 height 18
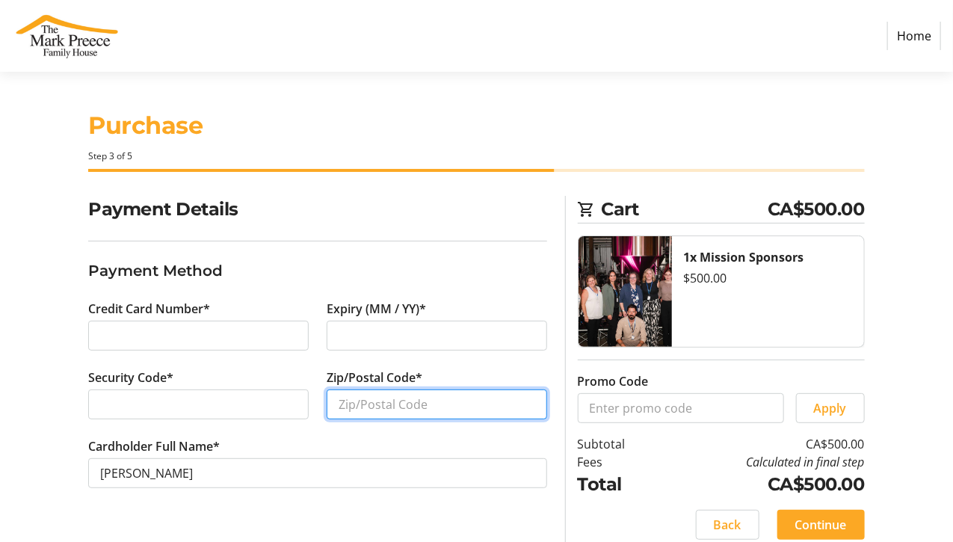
click at [357, 402] on input "Zip/Postal Code*" at bounding box center [437, 404] width 220 height 30
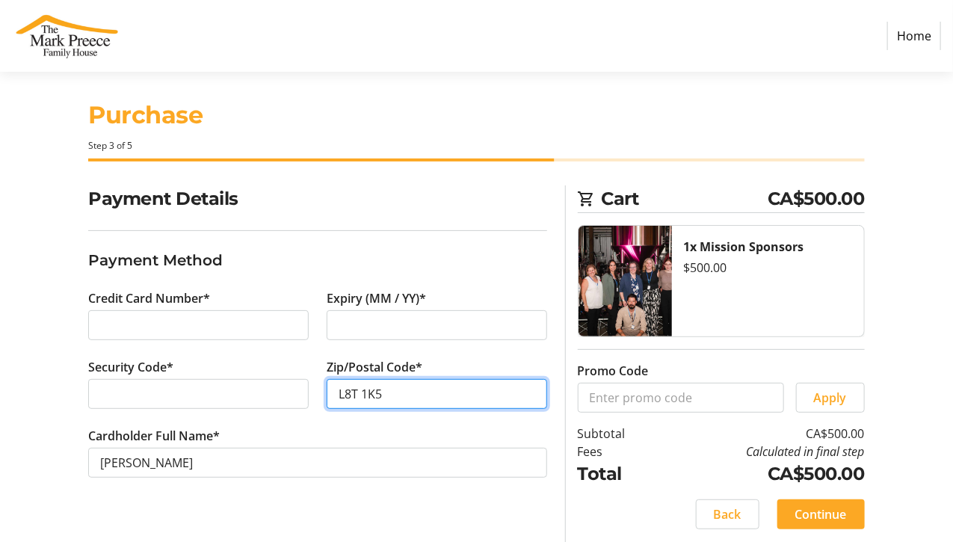
scroll to position [13, 0]
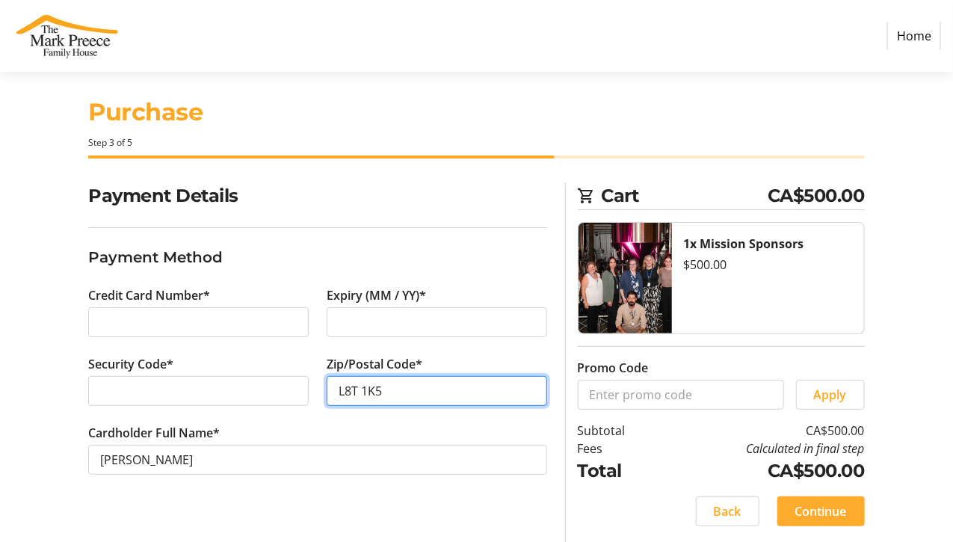
type input "L8T 1K5"
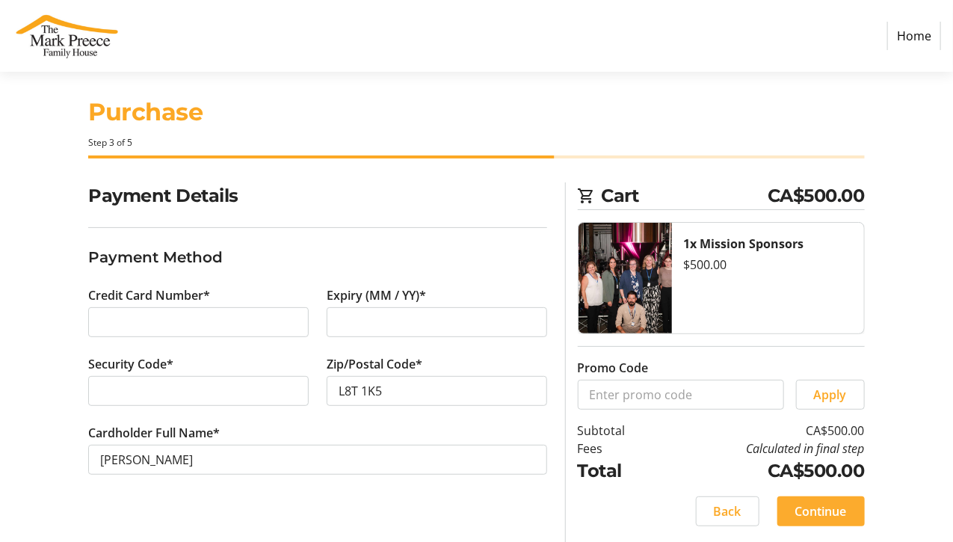
click at [823, 509] on span "Continue" at bounding box center [821, 511] width 52 height 18
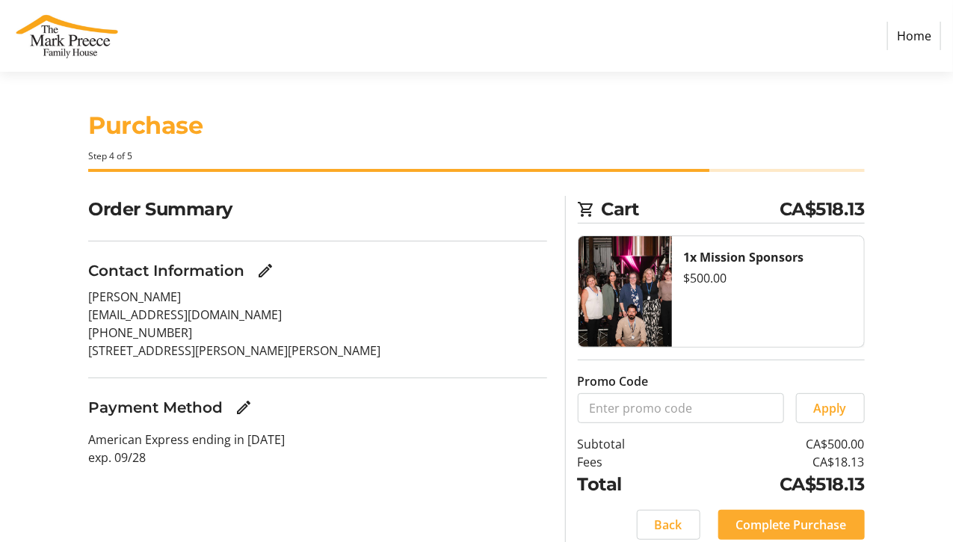
click at [806, 525] on span "Complete Purchase" at bounding box center [791, 525] width 111 height 18
